Goal: Task Accomplishment & Management: Manage account settings

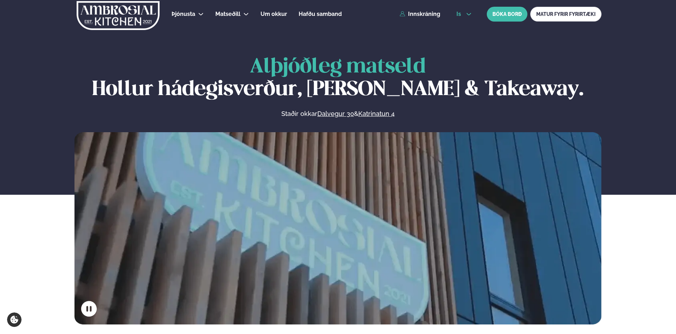
click at [460, 14] on span "is" at bounding box center [459, 14] width 7 height 6
click at [464, 28] on link "en" at bounding box center [464, 27] width 26 height 14
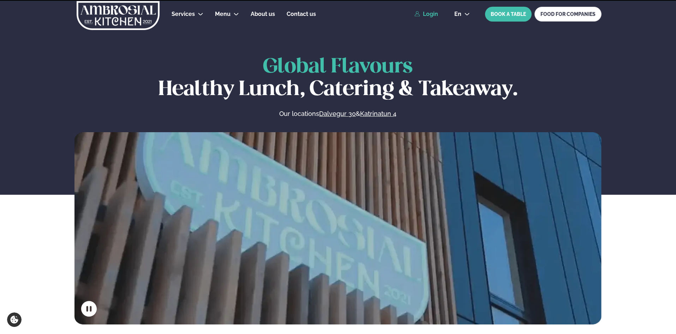
click at [429, 14] on link "Login" at bounding box center [426, 14] width 24 height 6
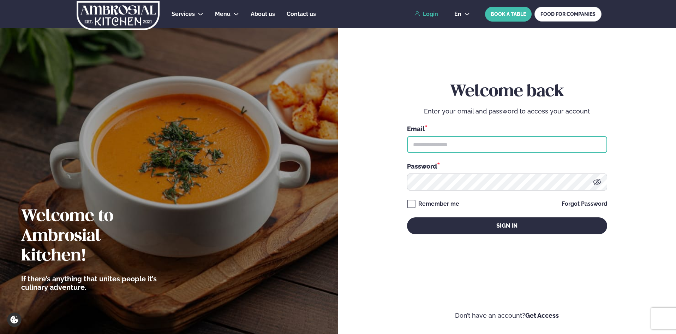
type input "**********"
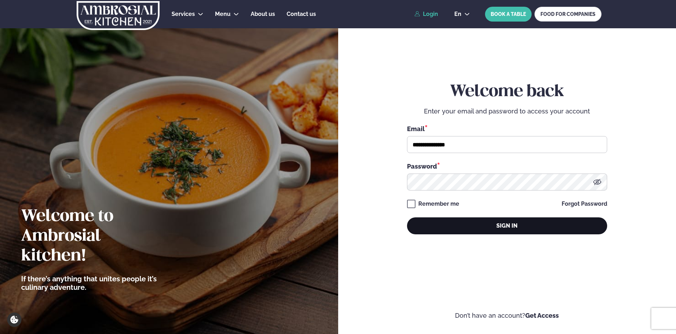
click at [485, 224] on button "Sign in" at bounding box center [507, 225] width 200 height 17
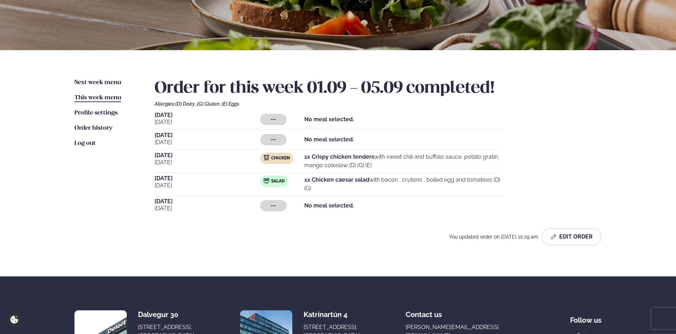
scroll to position [71, 0]
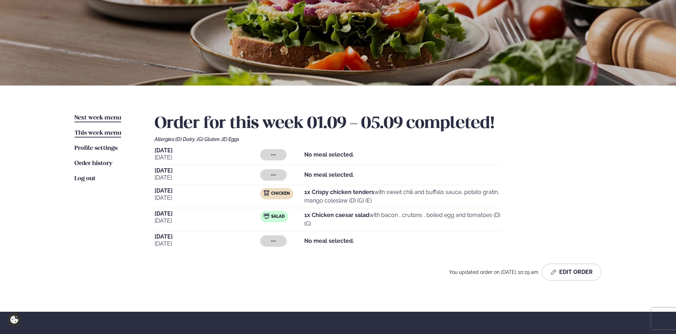
click at [92, 116] on span "Next week menu" at bounding box center [97, 118] width 47 height 6
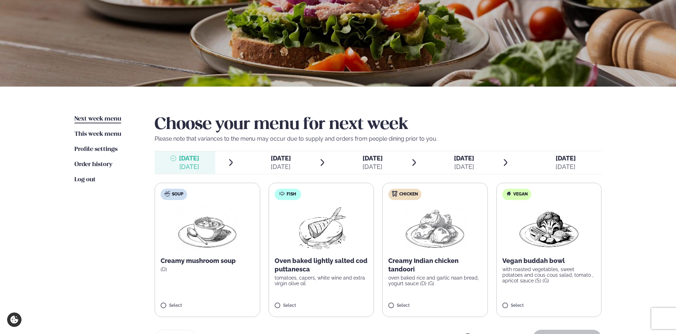
scroll to position [71, 0]
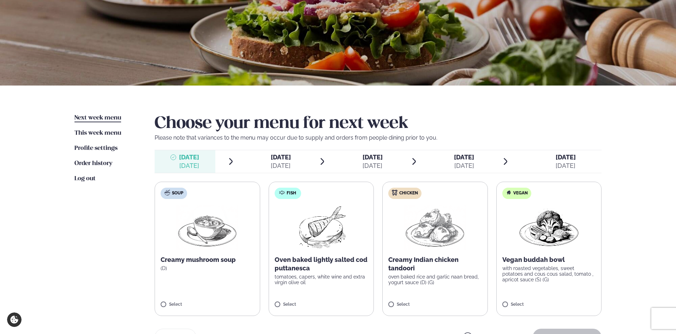
click at [374, 162] on div "[DATE]" at bounding box center [372, 165] width 20 height 8
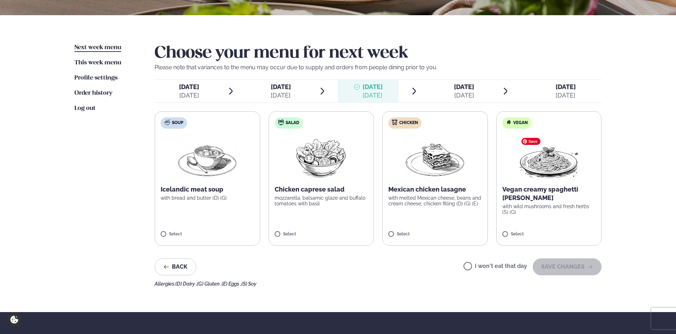
scroll to position [141, 0]
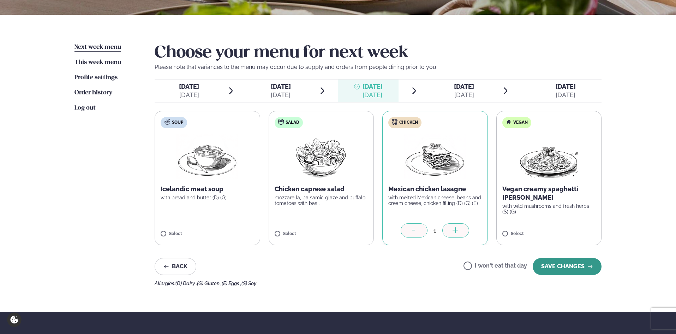
click at [578, 266] on button "SAVE CHANGES" at bounding box center [567, 266] width 69 height 17
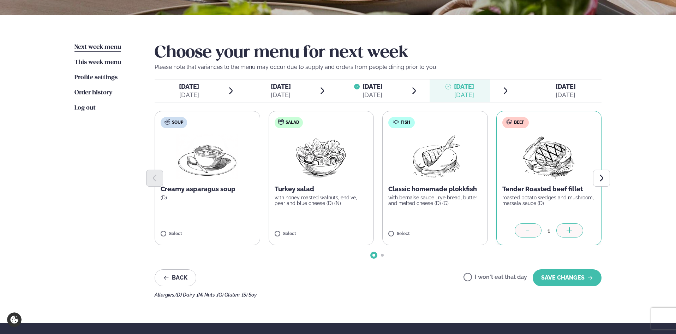
scroll to position [176, 0]
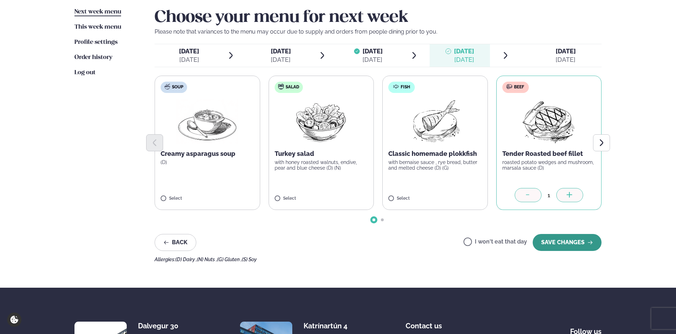
click at [557, 241] on button "SAVE CHANGES" at bounding box center [567, 242] width 69 height 17
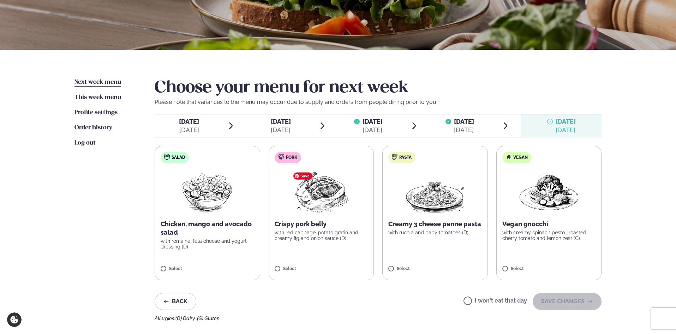
scroll to position [106, 0]
click at [87, 97] on span "This week menu" at bounding box center [97, 98] width 47 height 6
